Goal: Communication & Community: Answer question/provide support

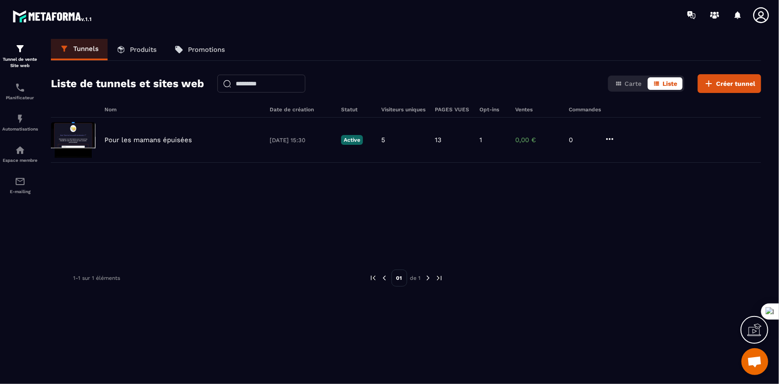
scroll to position [3488, 0]
click at [757, 356] on span "Ouvrir le chat" at bounding box center [755, 362] width 15 height 13
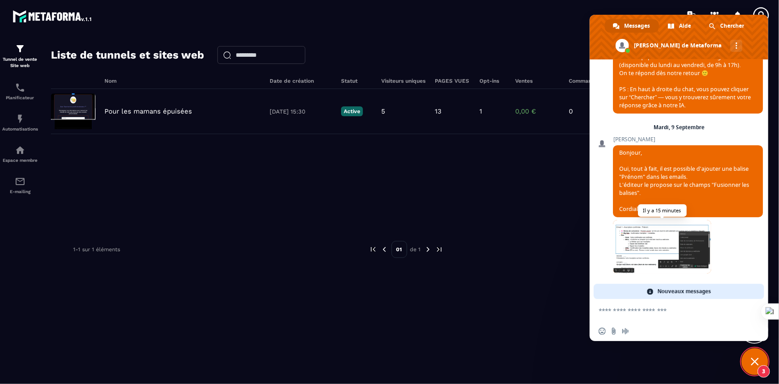
scroll to position [3662, 0]
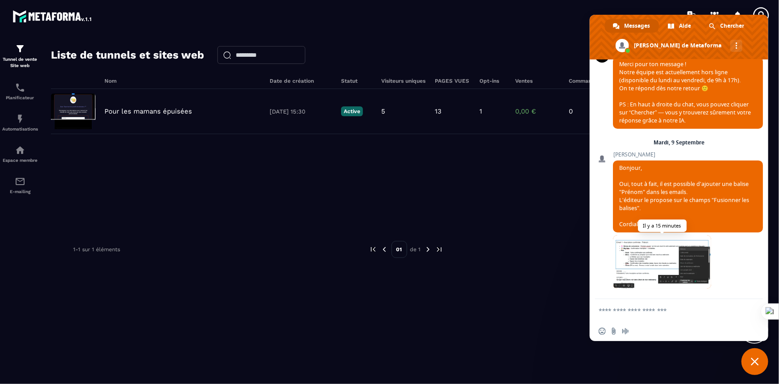
click at [644, 263] on span at bounding box center [662, 262] width 98 height 54
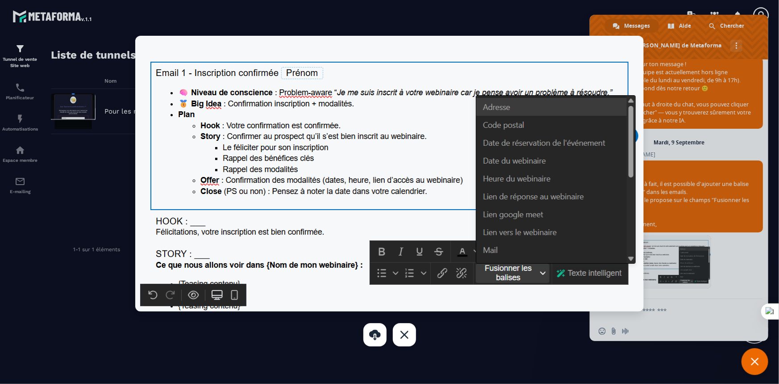
click at [673, 312] on div at bounding box center [389, 192] width 779 height 384
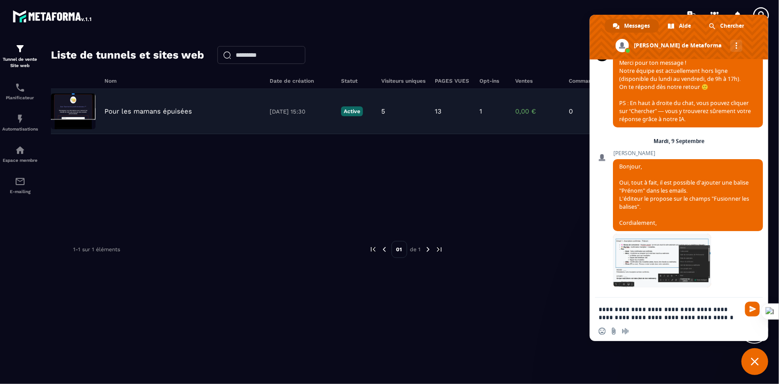
type textarea "**********"
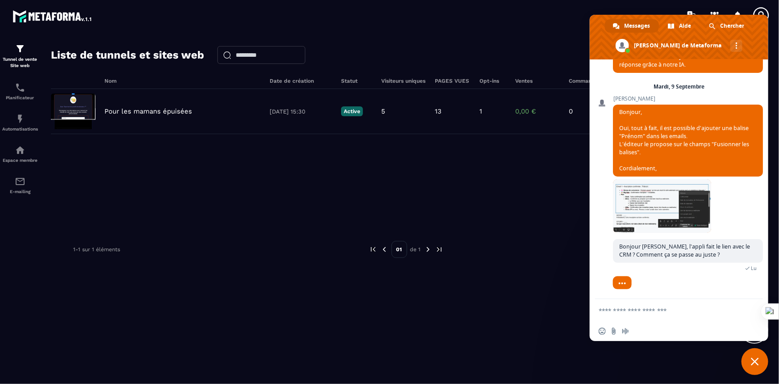
scroll to position [3711, 0]
click at [17, 59] on p "Tunnel de vente Site web" at bounding box center [20, 62] width 36 height 13
click at [17, 92] on img at bounding box center [20, 87] width 11 height 11
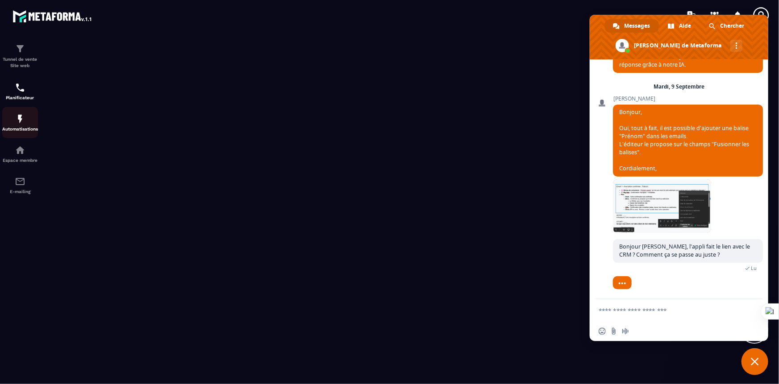
click at [25, 122] on img at bounding box center [20, 118] width 11 height 11
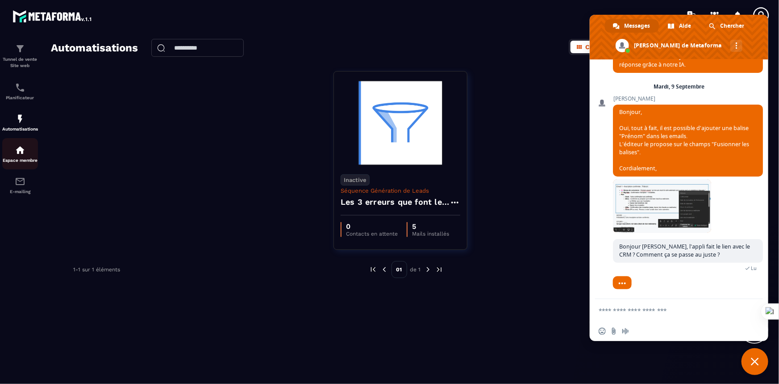
click at [21, 148] on img at bounding box center [20, 150] width 11 height 11
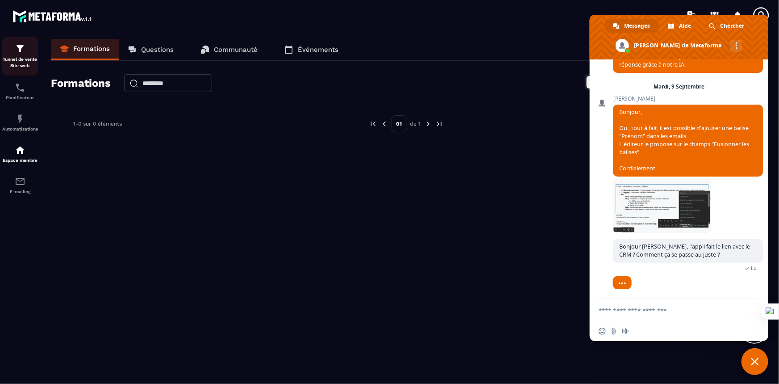
click at [22, 50] on img at bounding box center [20, 48] width 11 height 11
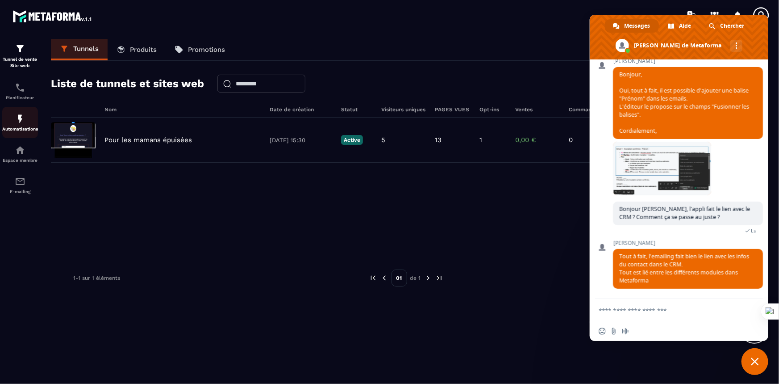
scroll to position [3750, 0]
click at [636, 311] on textarea "Entrez votre message..." at bounding box center [669, 310] width 141 height 8
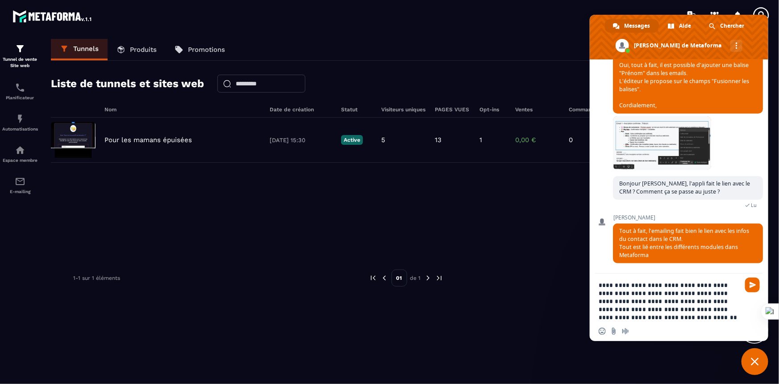
type textarea "**********"
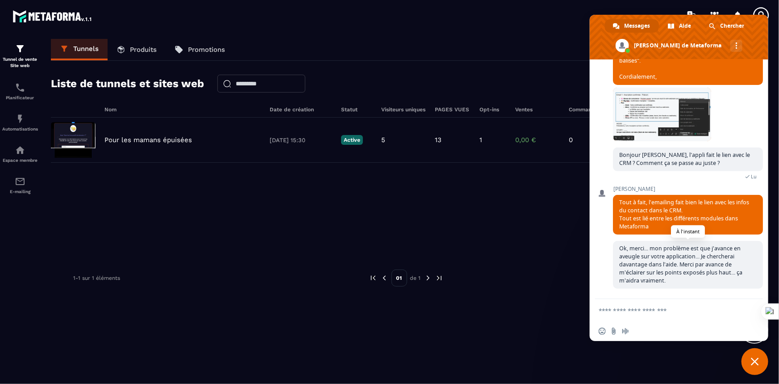
scroll to position [3725, 0]
click at [23, 57] on p "Tunnel de vente Site web" at bounding box center [20, 62] width 36 height 13
click at [22, 93] on div "Planificateur" at bounding box center [20, 91] width 36 height 18
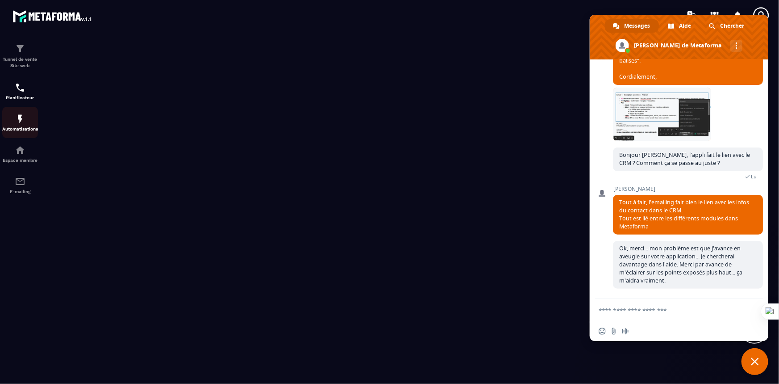
click at [19, 121] on img at bounding box center [20, 118] width 11 height 11
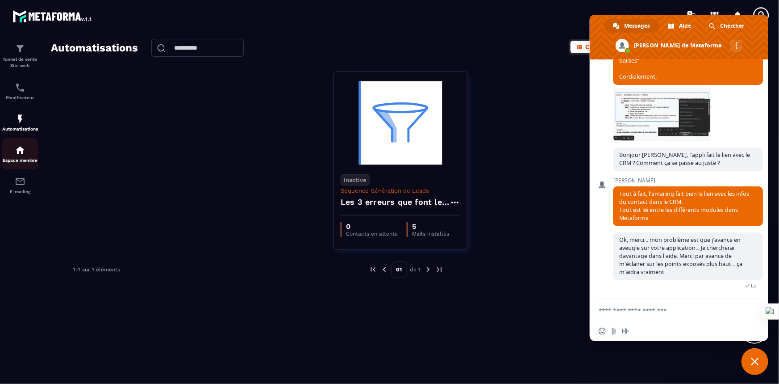
click at [19, 155] on img at bounding box center [20, 150] width 11 height 11
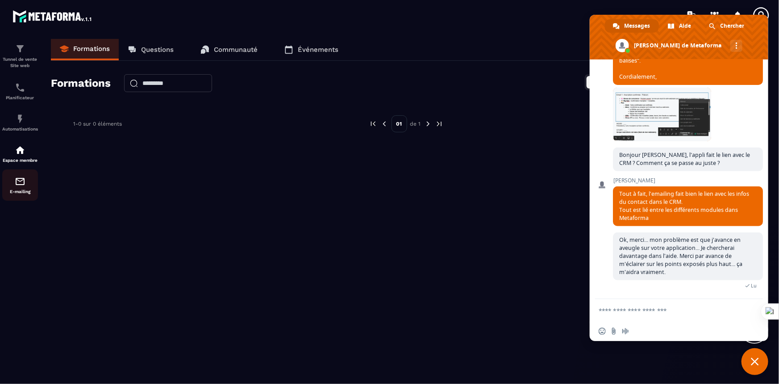
click at [22, 185] on img at bounding box center [20, 181] width 11 height 11
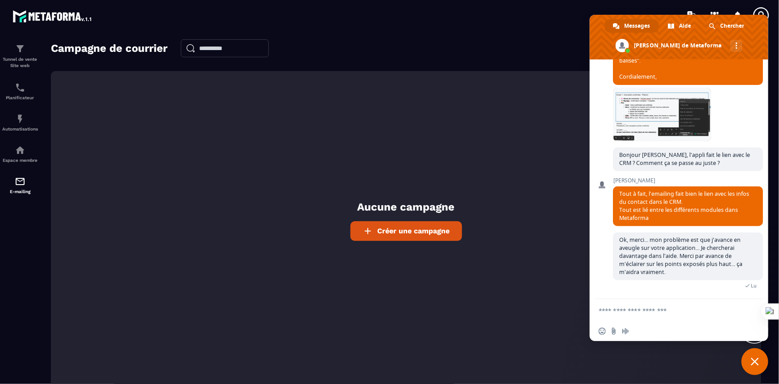
drag, startPoint x: 688, startPoint y: 17, endPoint x: 665, endPoint y: 65, distance: 53.3
click at [665, 65] on div "Messages [PERSON_NAME] [PERSON_NAME] de Metaforma Autres canaux Metaforma Comme…" at bounding box center [679, 178] width 179 height 326
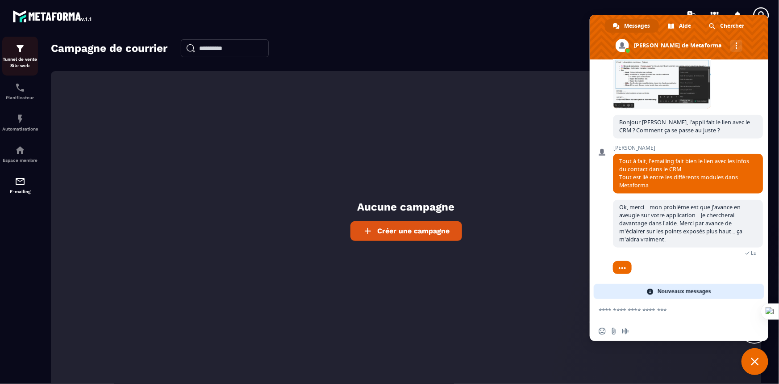
click at [28, 54] on div "Tunnel de vente Site web" at bounding box center [20, 55] width 36 height 25
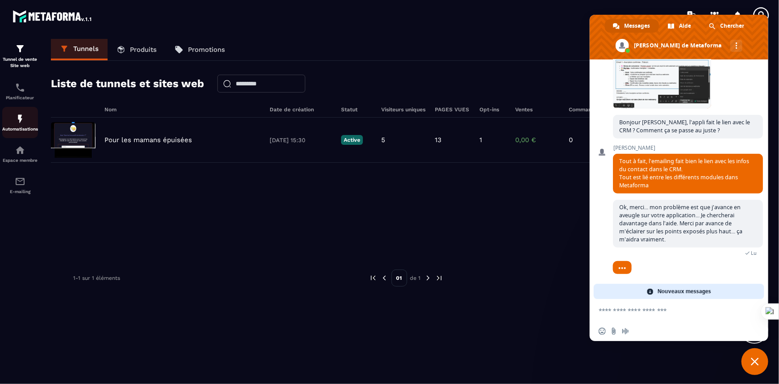
click at [21, 119] on img at bounding box center [20, 118] width 11 height 11
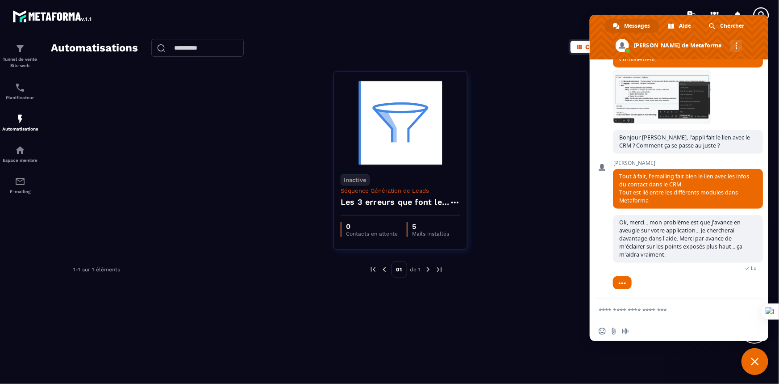
scroll to position [3823, 0]
click at [23, 183] on img at bounding box center [20, 181] width 11 height 11
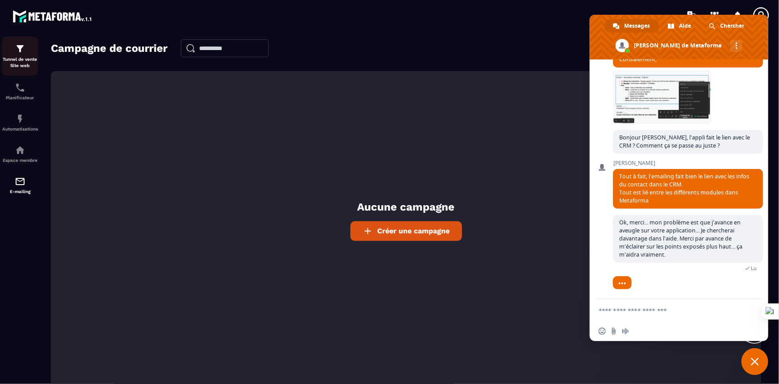
click at [13, 52] on div "Tunnel de vente Site web" at bounding box center [20, 55] width 36 height 25
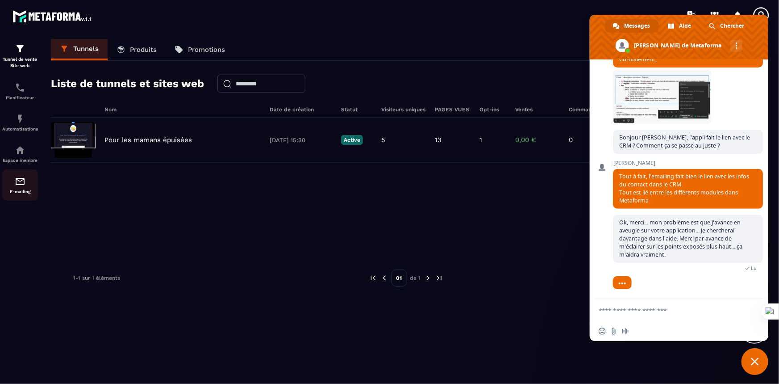
click at [18, 184] on img at bounding box center [20, 181] width 11 height 11
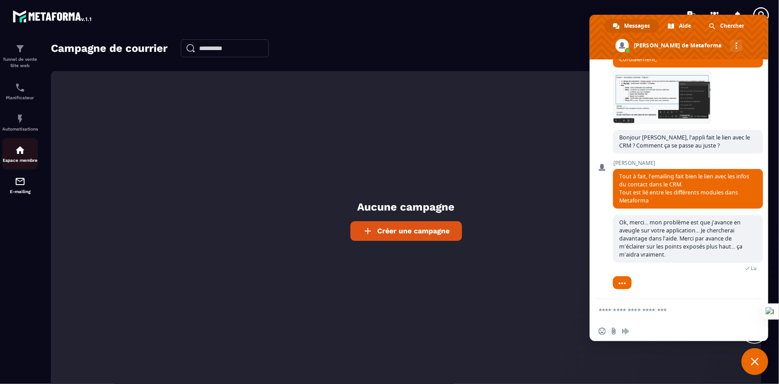
click at [17, 152] on img at bounding box center [20, 150] width 11 height 11
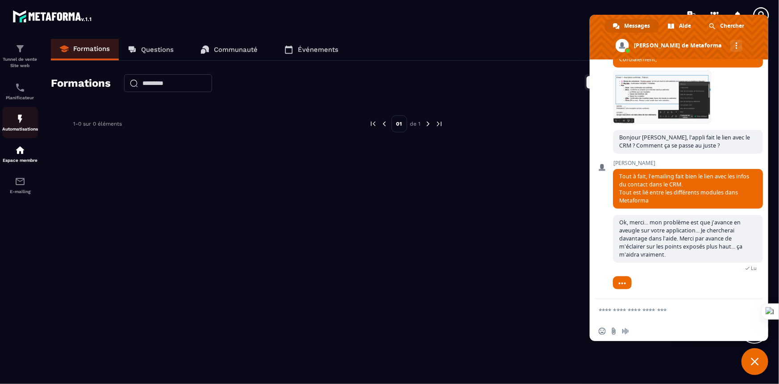
click at [19, 116] on img at bounding box center [20, 118] width 11 height 11
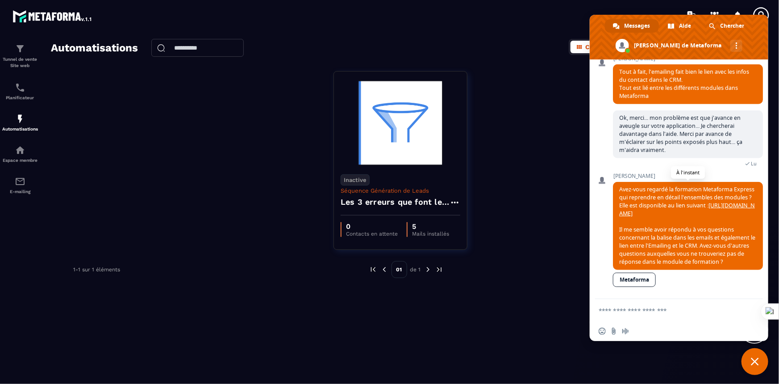
scroll to position [3940, 0]
click at [669, 203] on link "[URL][DOMAIN_NAME]" at bounding box center [687, 209] width 136 height 16
click at [650, 313] on textarea "Entrez votre message..." at bounding box center [669, 310] width 141 height 8
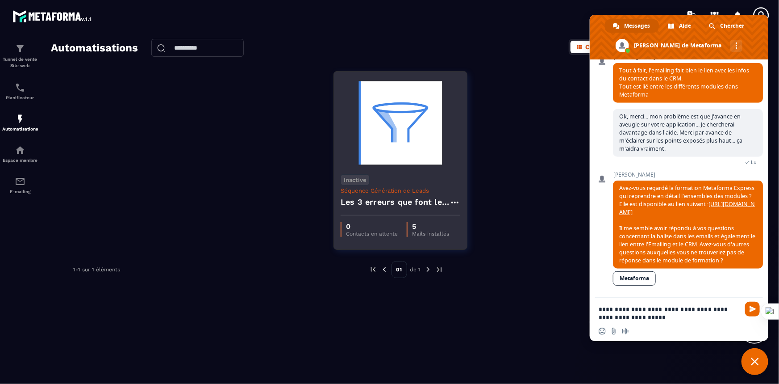
type textarea "**********"
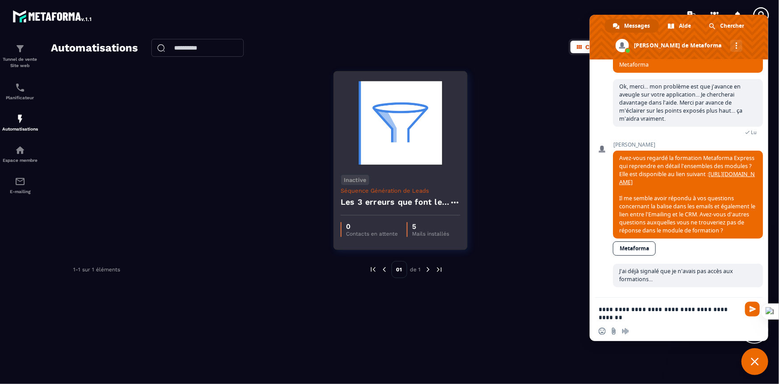
scroll to position [3972, 0]
type textarea "**********"
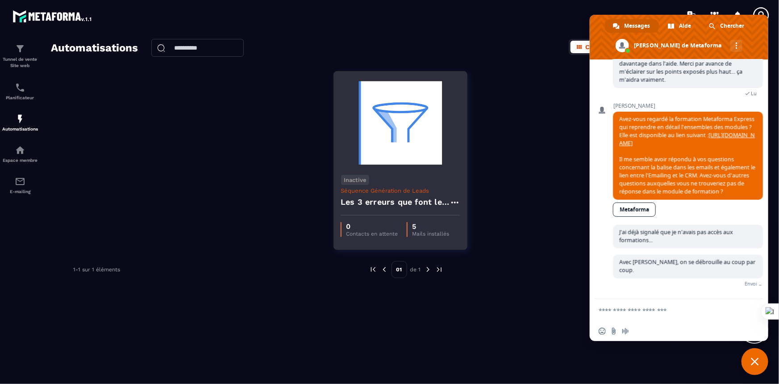
scroll to position [3990, 0]
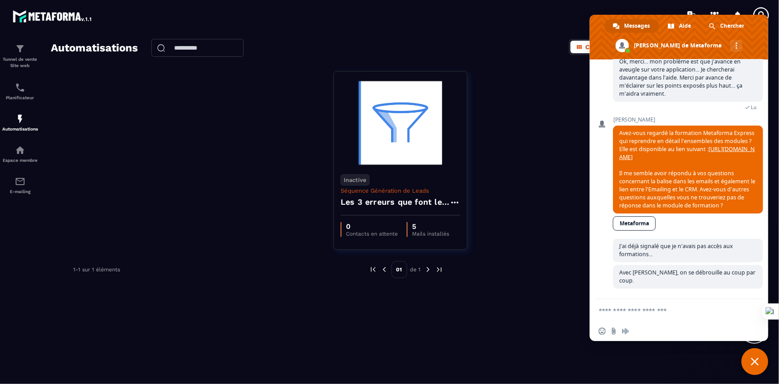
click at [635, 230] on link "Metaforma" at bounding box center [634, 223] width 43 height 14
click at [618, 309] on textarea "Entrez votre message..." at bounding box center [669, 310] width 141 height 8
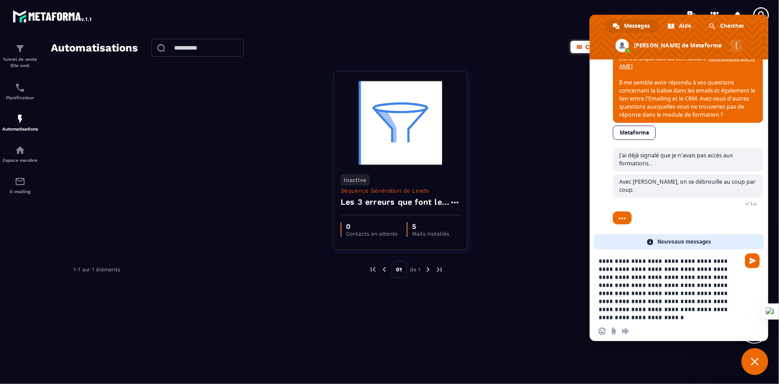
scroll to position [0, 0]
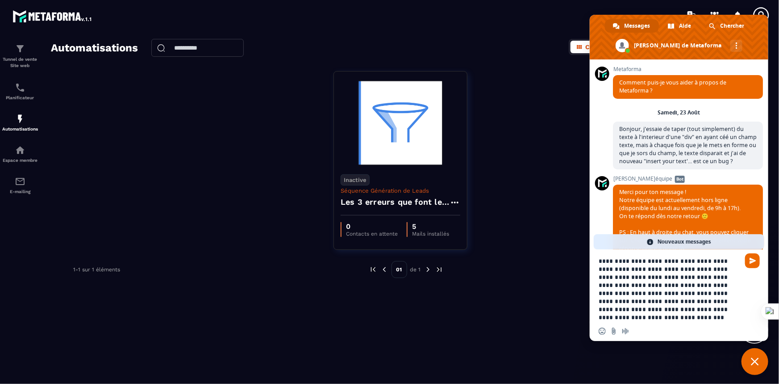
type textarea "**********"
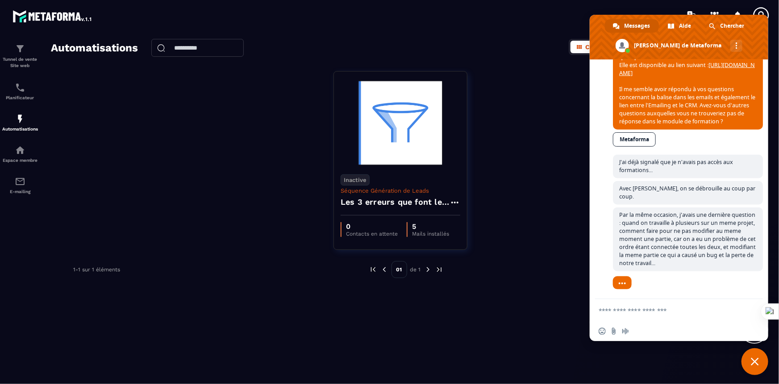
scroll to position [4076, 0]
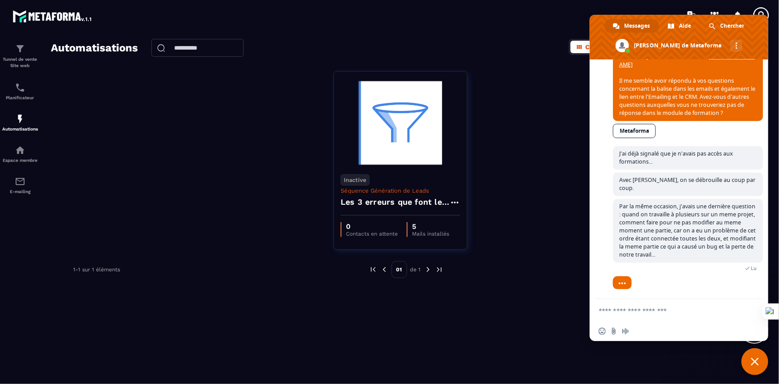
click at [652, 309] on textarea "Entrez votre message..." at bounding box center [669, 310] width 141 height 8
type textarea "*"
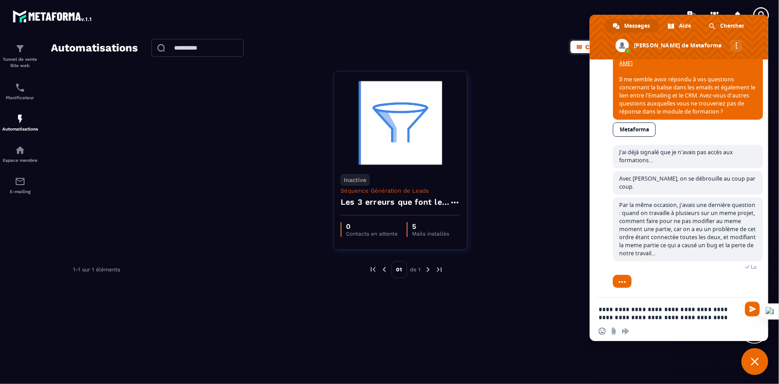
scroll to position [4086, 0]
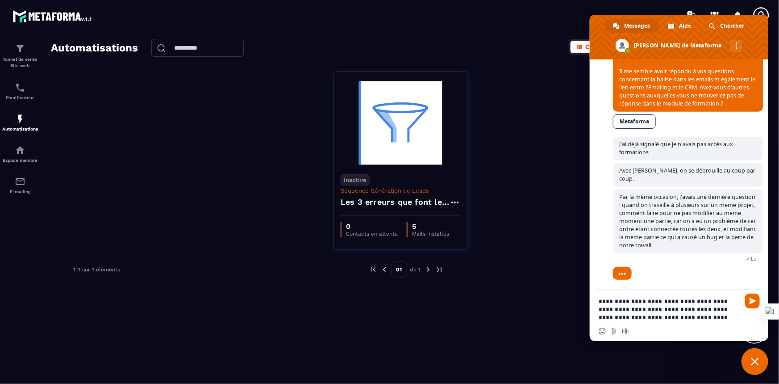
type textarea "**********"
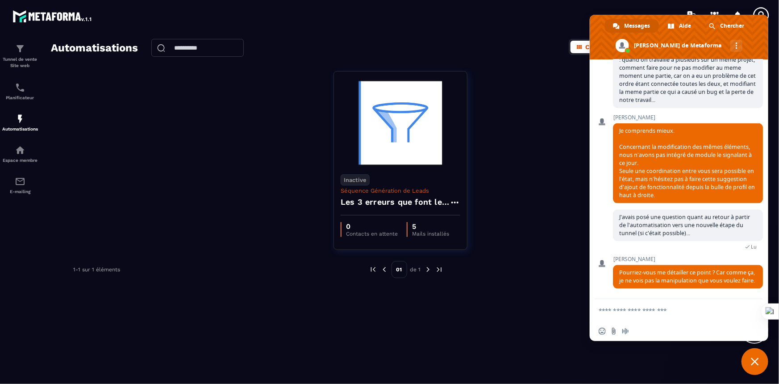
scroll to position [4245, 0]
click at [661, 313] on textarea "Entrez votre message..." at bounding box center [669, 310] width 141 height 8
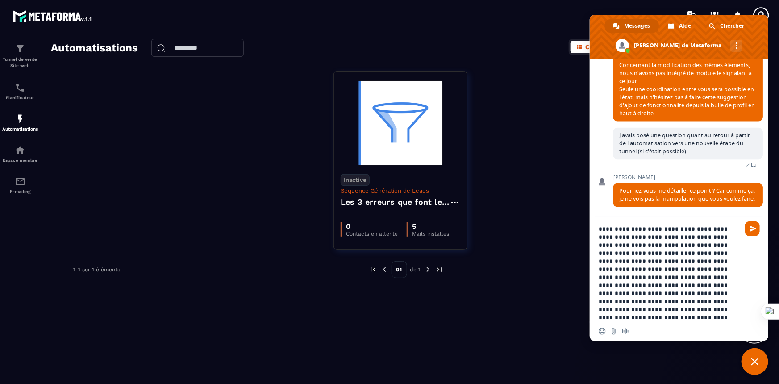
click at [709, 268] on textarea "**********" at bounding box center [669, 273] width 141 height 96
type textarea "**********"
click at [625, 329] on span "Message audio" at bounding box center [625, 330] width 7 height 7
click at [666, 331] on div "Insérer un emoji Envoyer un fichier Message audio" at bounding box center [679, 331] width 179 height 20
click at [750, 228] on span "Envoyer" at bounding box center [753, 228] width 7 height 7
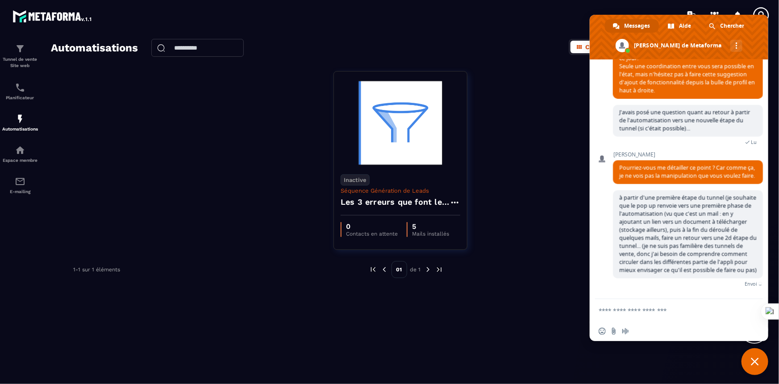
scroll to position [4352, 0]
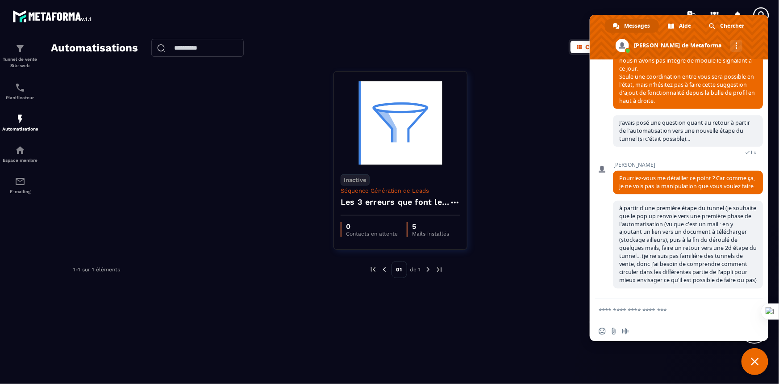
click at [760, 10] on icon at bounding box center [762, 15] width 18 height 18
drag, startPoint x: 518, startPoint y: 79, endPoint x: 514, endPoint y: 70, distance: 9.6
click at [518, 79] on div "Inactive Séquence Génération de Leads Les 3 erreurs que font les personnes stre…" at bounding box center [406, 166] width 711 height 190
click at [753, 361] on span "Fermer le chat" at bounding box center [755, 361] width 8 height 8
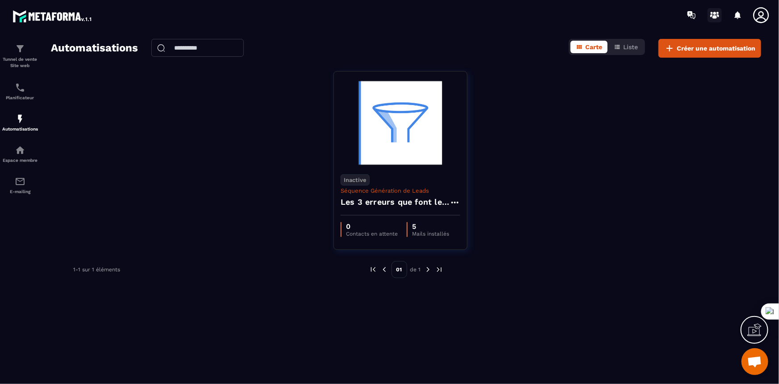
click at [715, 17] on icon at bounding box center [715, 17] width 4 height 4
click at [693, 15] on icon at bounding box center [692, 15] width 14 height 14
click at [693, 14] on icon at bounding box center [692, 15] width 14 height 14
click at [755, 362] on span "Ouvrir le chat" at bounding box center [755, 362] width 15 height 13
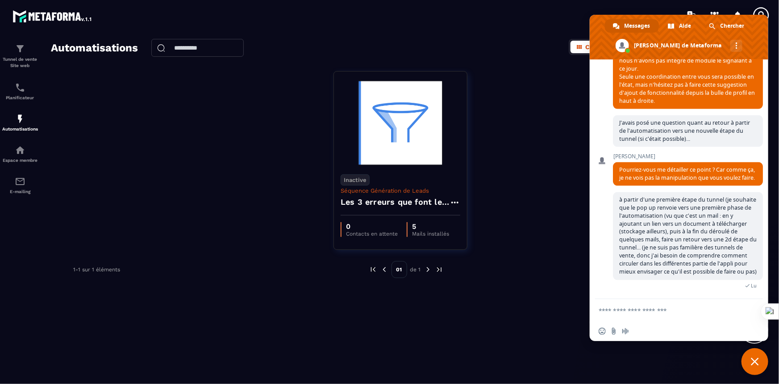
scroll to position [4189, 0]
click at [531, 159] on div "Inactive Séquence Génération de Leads Les 3 erreurs que font les personnes stre…" at bounding box center [406, 166] width 711 height 190
click at [503, 32] on section "Tunnel de vente Site web Planificateur Automatisations Espace membre E-mailing …" at bounding box center [389, 209] width 779 height 359
click at [763, 9] on icon at bounding box center [762, 15] width 18 height 18
click at [754, 360] on span "Fermer le chat" at bounding box center [755, 361] width 8 height 8
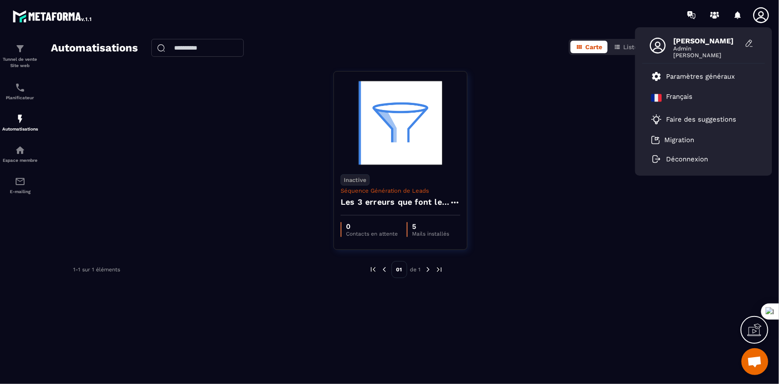
scroll to position [0, 0]
click at [703, 116] on p "Faire des suggestions" at bounding box center [702, 119] width 70 height 8
click at [755, 357] on span "Ouvrir le chat" at bounding box center [755, 362] width 15 height 13
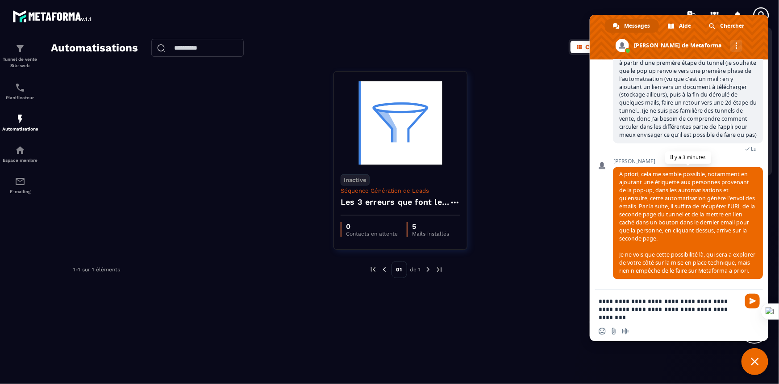
scroll to position [4502, 0]
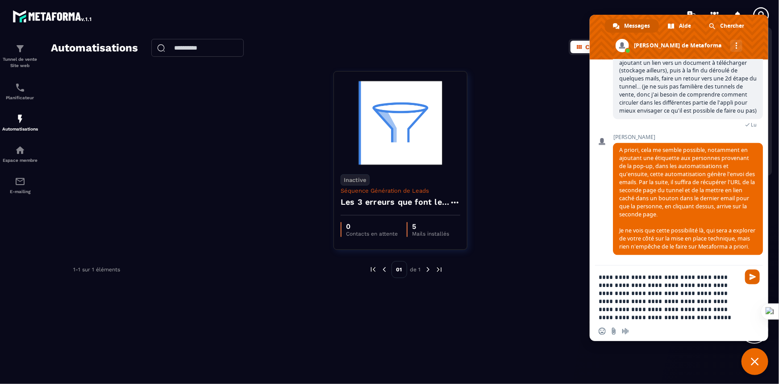
type textarea "**********"
click at [753, 273] on span "Envoyer" at bounding box center [753, 276] width 7 height 7
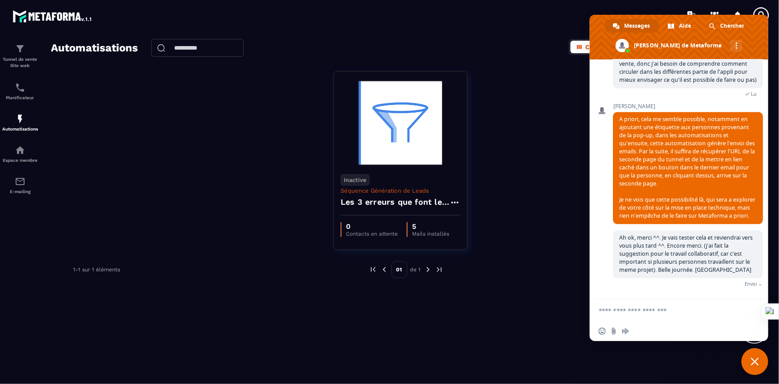
scroll to position [4549, 0]
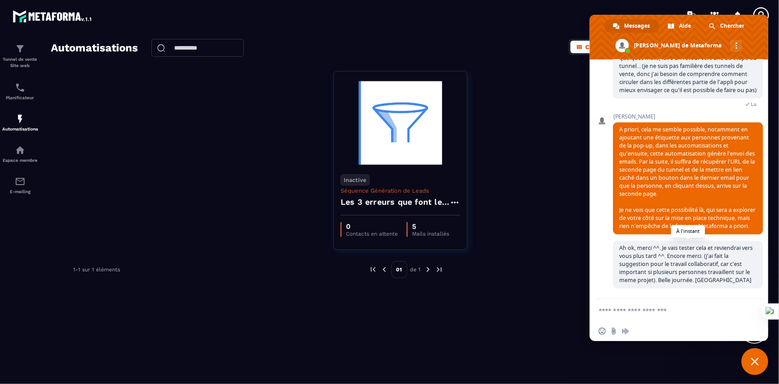
drag, startPoint x: 699, startPoint y: 259, endPoint x: 688, endPoint y: 280, distance: 23.8
click at [692, 276] on span "Ah ok, merci ^^. Je vais tester cela et reviendrai vers vous plus tard ^^. Enco…" at bounding box center [686, 264] width 134 height 40
click at [636, 313] on textarea "Entrez votre message..." at bounding box center [669, 310] width 141 height 8
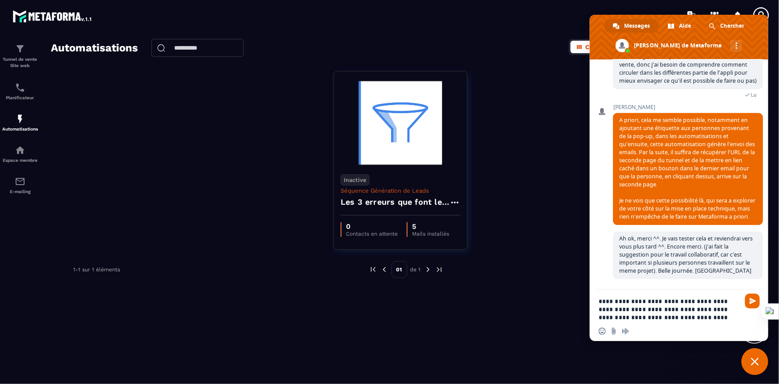
drag, startPoint x: 690, startPoint y: 297, endPoint x: 675, endPoint y: 298, distance: 15.7
click at [675, 298] on textarea "**********" at bounding box center [669, 309] width 141 height 24
click at [709, 299] on textarea "**********" at bounding box center [669, 309] width 141 height 24
click at [663, 314] on textarea "**********" at bounding box center [669, 309] width 141 height 24
click at [724, 317] on textarea "**********" at bounding box center [669, 309] width 141 height 24
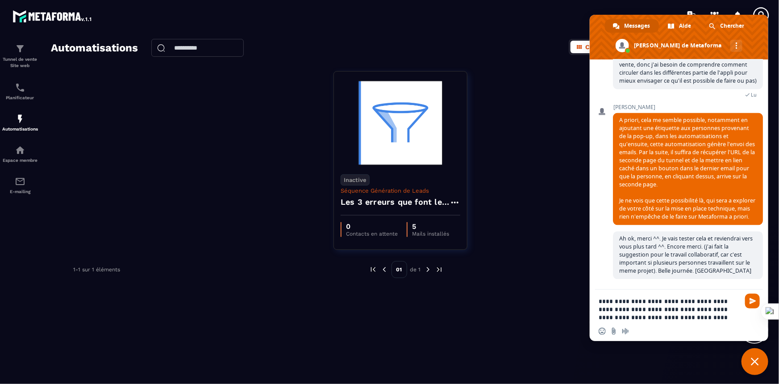
click at [697, 319] on textarea "**********" at bounding box center [669, 309] width 141 height 24
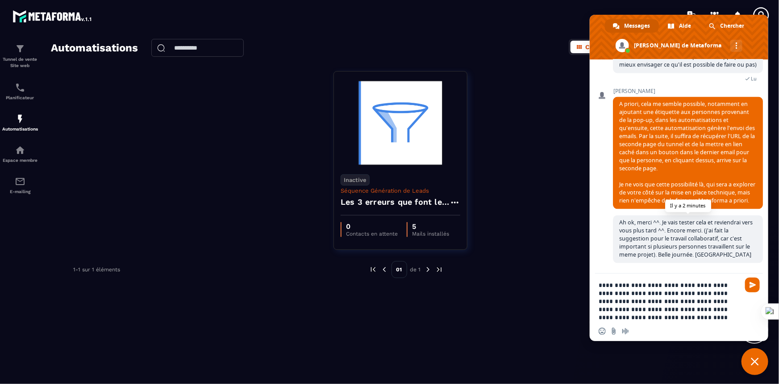
type textarea "**********"
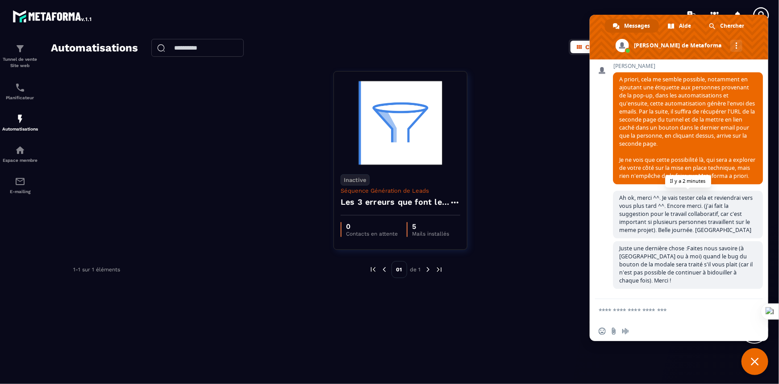
scroll to position [4601, 0]
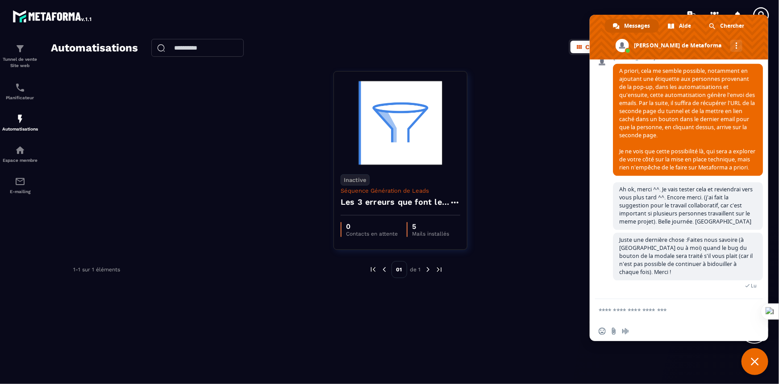
click at [749, 362] on span "Fermer le chat" at bounding box center [755, 361] width 27 height 27
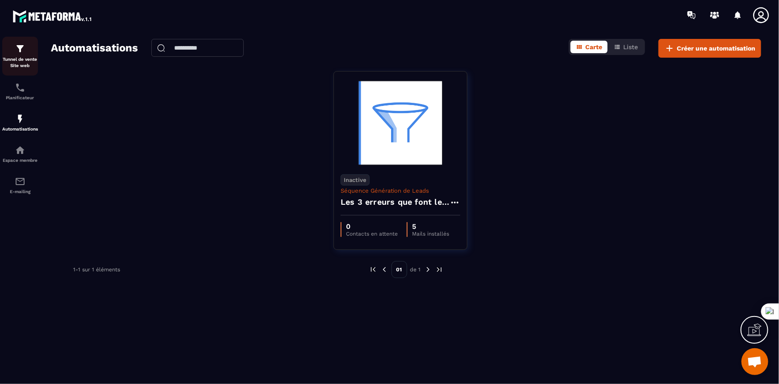
click at [21, 53] on img at bounding box center [20, 48] width 11 height 11
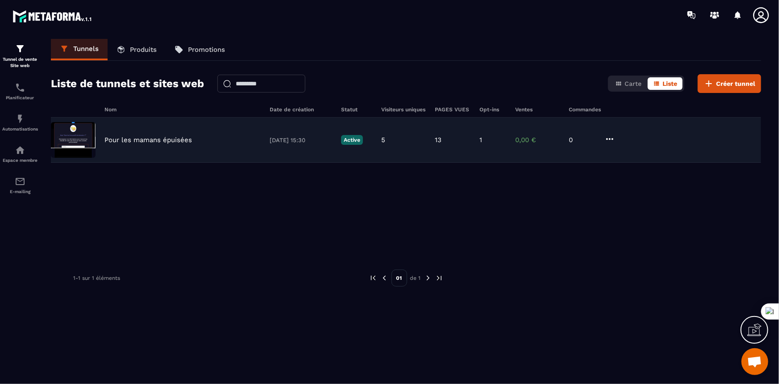
click at [155, 142] on p "Pour les mamans épuisées" at bounding box center [149, 140] width 88 height 8
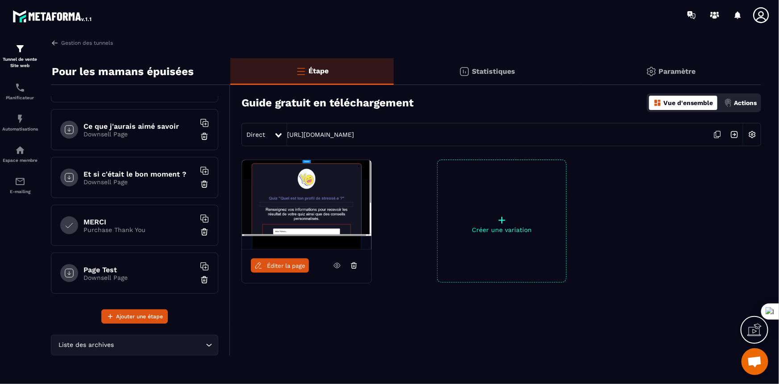
scroll to position [132, 0]
click at [111, 226] on p "Purchase Thank You" at bounding box center [140, 228] width 112 height 7
